Goal: Task Accomplishment & Management: Complete application form

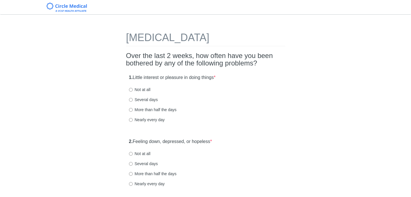
scroll to position [31, 0]
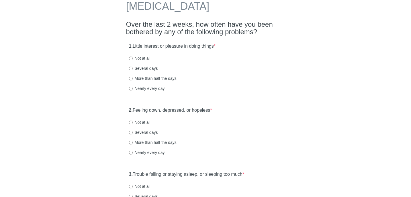
click at [411, 49] on html "[MEDICAL_DATA] Over the last 2 weeks, how often have you been bothered by any o…" at bounding box center [205, 67] width 411 height 197
click at [131, 59] on input "Not at all" at bounding box center [131, 59] width 4 height 4
radio input "true"
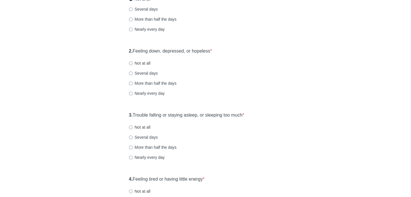
scroll to position [93, 0]
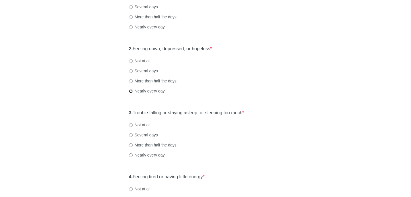
click at [131, 91] on input "Nearly every day" at bounding box center [131, 91] width 4 height 4
radio input "true"
click at [132, 60] on input "Not at all" at bounding box center [131, 61] width 4 height 4
radio input "true"
click at [130, 125] on input "Not at all" at bounding box center [131, 125] width 4 height 4
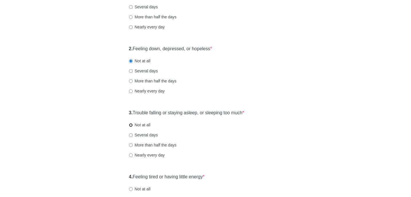
radio input "true"
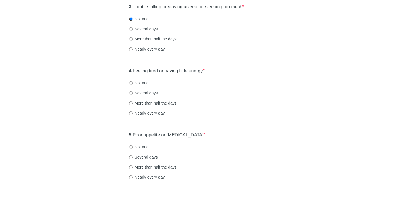
scroll to position [206, 0]
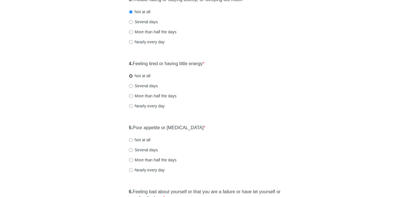
click at [130, 75] on input "Not at all" at bounding box center [131, 76] width 4 height 4
radio input "true"
drag, startPoint x: 409, startPoint y: 84, endPoint x: 407, endPoint y: 98, distance: 13.4
click at [407, 98] on div "[MEDICAL_DATA] Over the last 2 weeks, how often have you been bothered by any o…" at bounding box center [205, 165] width 411 height 701
click at [130, 140] on input "Not at all" at bounding box center [131, 140] width 4 height 4
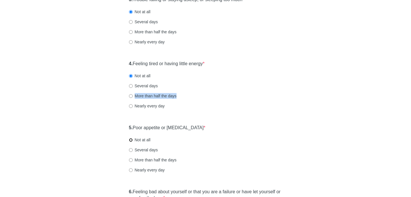
radio input "true"
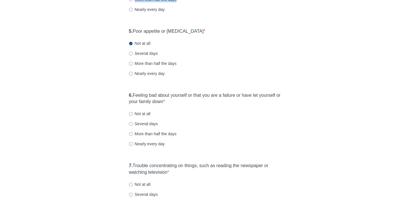
scroll to position [316, 0]
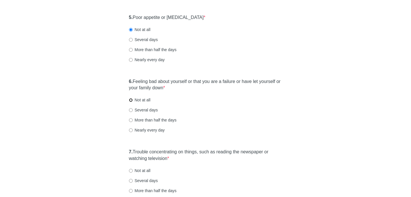
click at [130, 101] on input "Not at all" at bounding box center [131, 100] width 4 height 4
radio input "true"
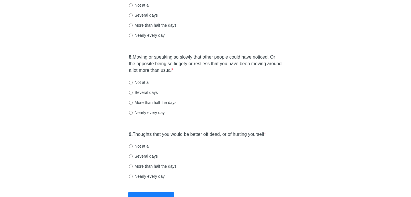
scroll to position [483, 0]
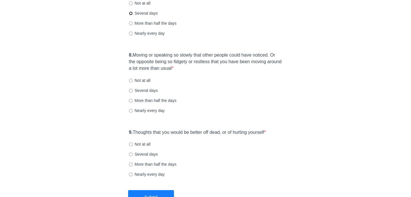
click at [131, 13] on input "Several days" at bounding box center [131, 13] width 4 height 4
radio input "true"
click at [132, 34] on input "Nearly every day" at bounding box center [131, 34] width 4 height 4
radio input "true"
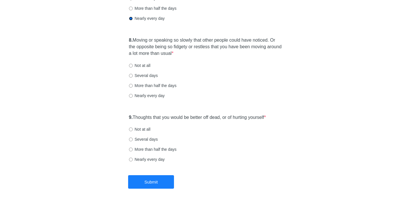
scroll to position [504, 0]
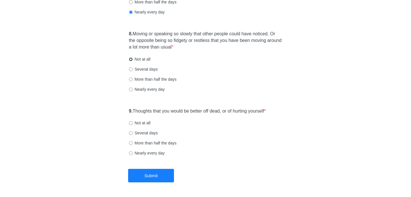
click at [131, 60] on input "Not at all" at bounding box center [131, 59] width 4 height 4
radio input "true"
click at [129, 70] on input "Several days" at bounding box center [131, 69] width 4 height 4
radio input "true"
click at [131, 123] on input "Not at all" at bounding box center [131, 123] width 4 height 4
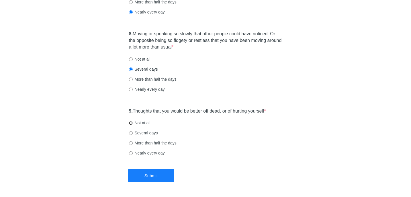
radio input "true"
click at [148, 175] on button "Submit" at bounding box center [151, 175] width 46 height 13
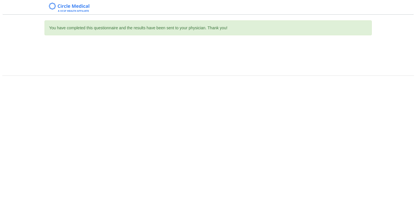
scroll to position [0, 0]
